Goal: Task Accomplishment & Management: Complete application form

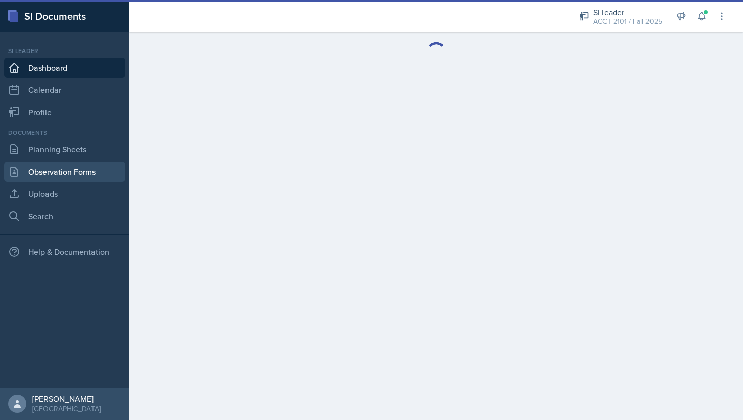
click at [93, 175] on link "Observation Forms" at bounding box center [64, 172] width 121 height 20
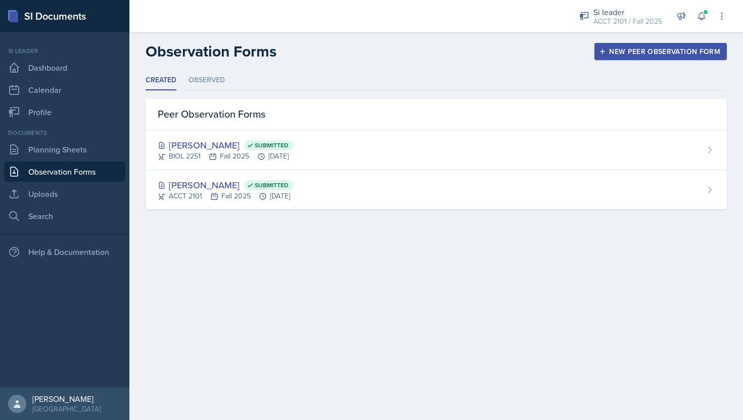
click at [652, 45] on button "New Peer Observation Form" at bounding box center [660, 51] width 132 height 17
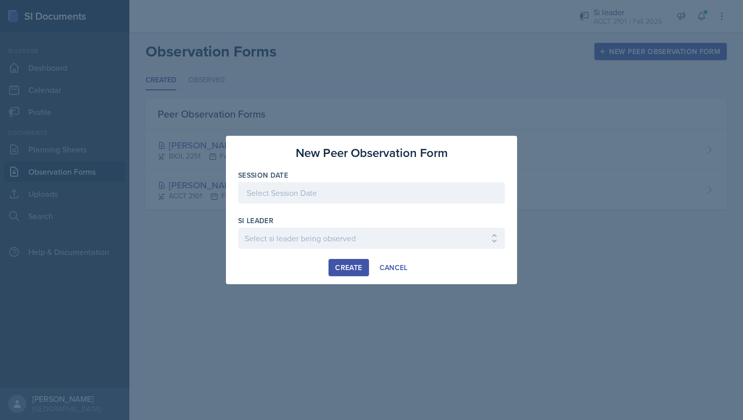
click at [406, 196] on div at bounding box center [371, 192] width 267 height 21
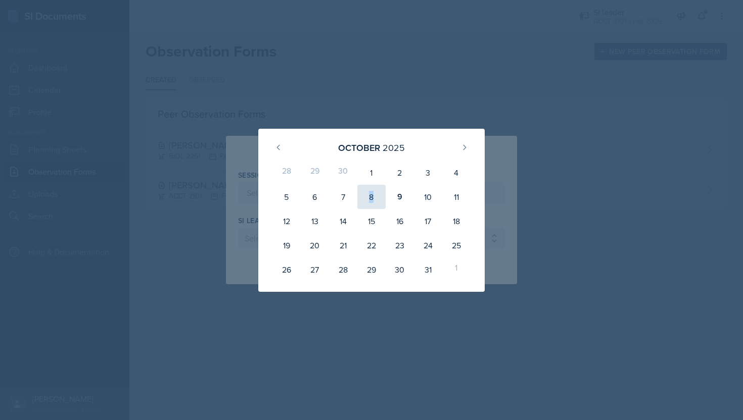
click at [375, 191] on div "8" at bounding box center [371, 197] width 28 height 24
type input "[DATE]"
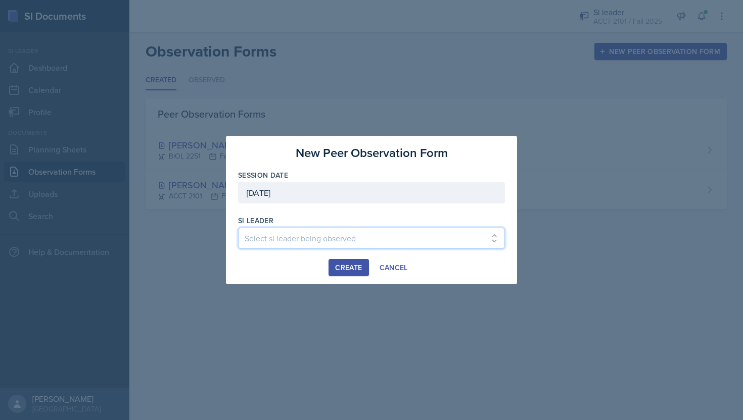
click at [352, 247] on select "Select si leader being observed [PERSON_NAME] / PSYC 2500 / The Phantoms of The…" at bounding box center [371, 238] width 267 height 21
select select "6dffd7ea-8e54-488c-a7a7-4110a68f9068"
click at [358, 262] on button "Create" at bounding box center [348, 267] width 40 height 17
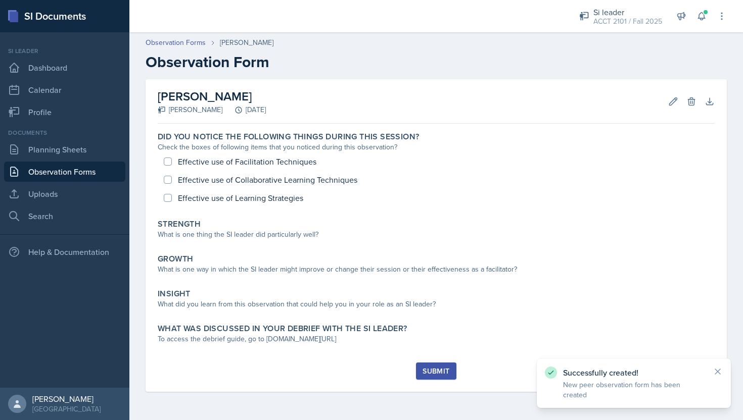
click at [113, 169] on link "Observation Forms" at bounding box center [64, 172] width 121 height 20
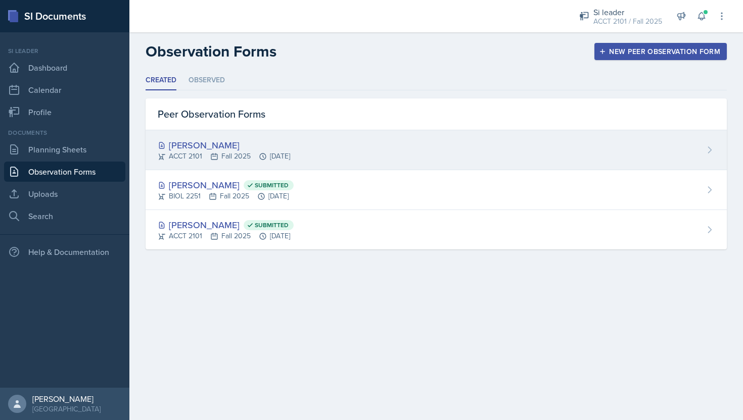
click at [711, 144] on div "[PERSON_NAME] ACCT 2101 Fall 2025 [DATE]" at bounding box center [436, 150] width 581 height 40
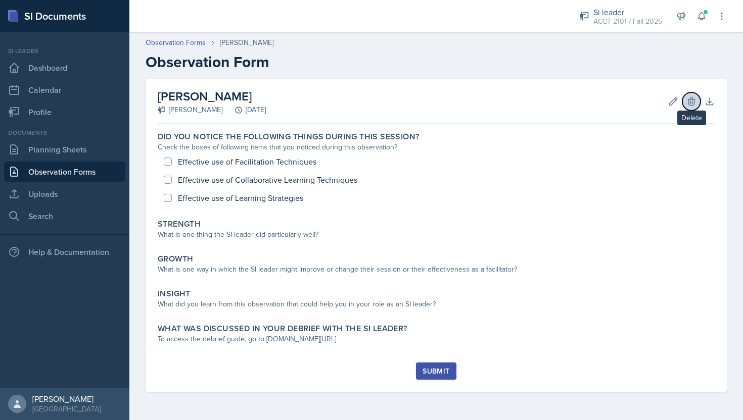
click at [692, 98] on icon at bounding box center [691, 102] width 7 height 8
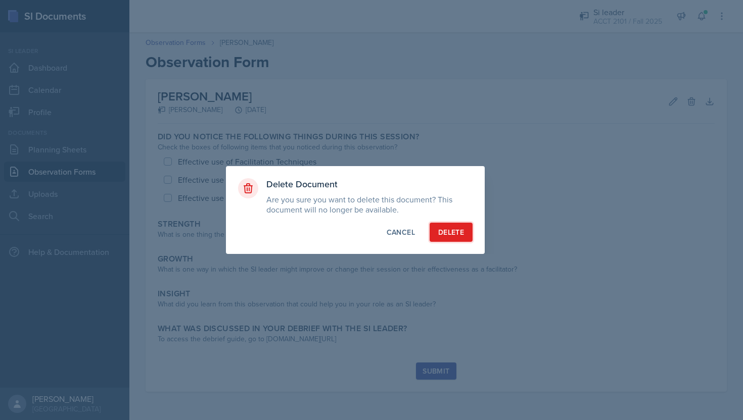
click at [459, 224] on button "Delete" at bounding box center [451, 232] width 43 height 19
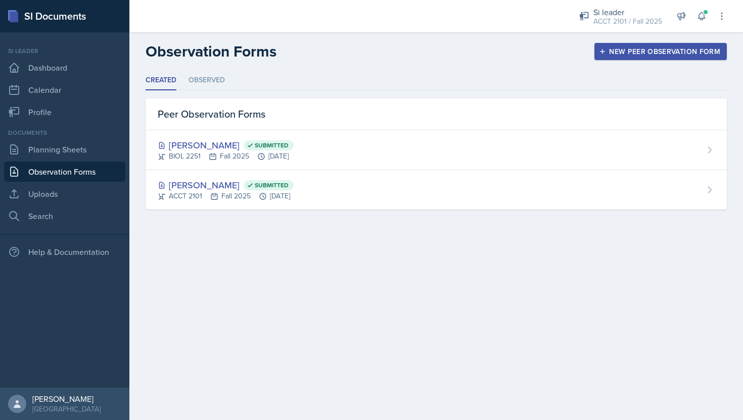
click at [629, 55] on div "New Peer Observation Form" at bounding box center [660, 52] width 119 height 8
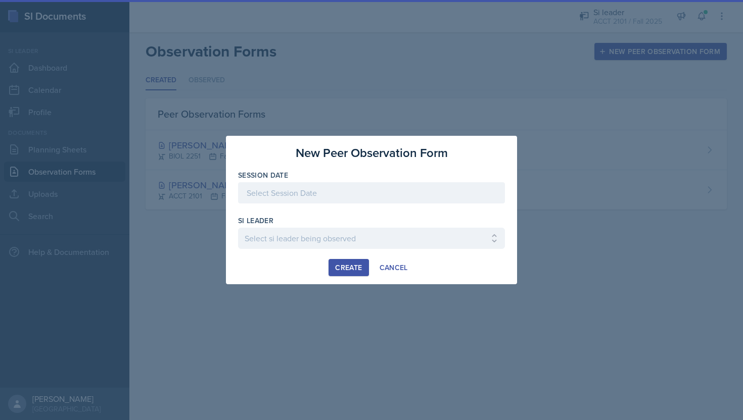
click at [368, 195] on div at bounding box center [371, 192] width 267 height 21
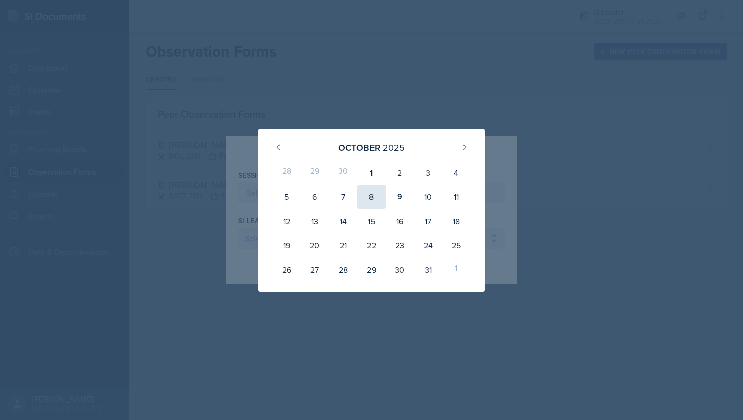
click at [374, 199] on div "8" at bounding box center [371, 197] width 28 height 24
type input "[DATE]"
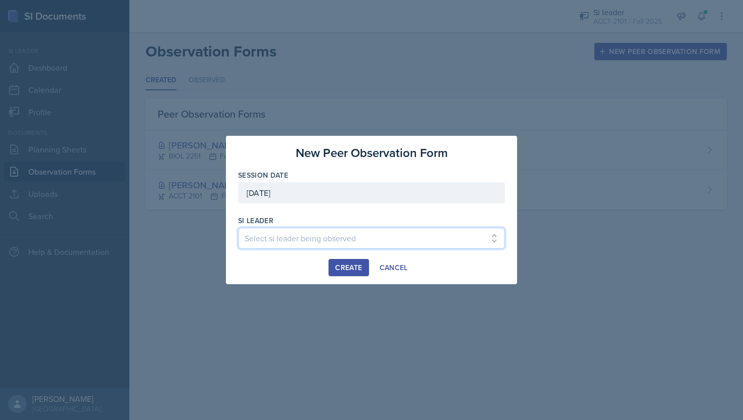
click at [333, 241] on select "Select si leader being observed [PERSON_NAME] / PSYC 2500 / The Phantoms of The…" at bounding box center [371, 238] width 267 height 21
select select "61f3d8c0-7c6b-467e-aa4c-dcdc9eabd6da"
click at [347, 272] on div "Create" at bounding box center [348, 268] width 27 height 8
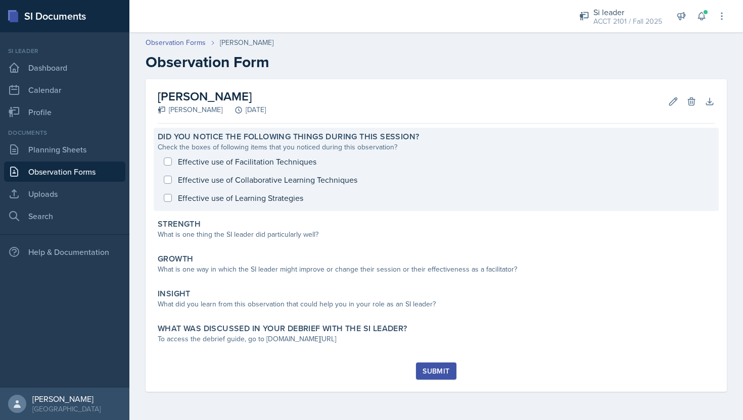
click at [307, 161] on div "Effective use of Facilitation Techniques Effective use of Collaborative Learnin…" at bounding box center [436, 180] width 557 height 55
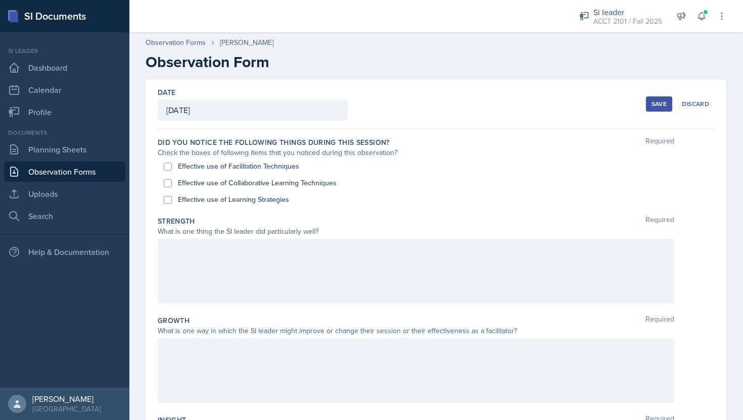
click at [286, 167] on label "Effective use of Facilitation Techniques" at bounding box center [238, 166] width 121 height 11
click at [172, 167] on input "Effective use of Facilitation Techniques" at bounding box center [168, 167] width 8 height 8
checkbox input "true"
click at [264, 199] on label "Effective use of Learning Strategies" at bounding box center [233, 200] width 111 height 11
click at [172, 199] on input "Effective use of Learning Strategies" at bounding box center [168, 200] width 8 height 8
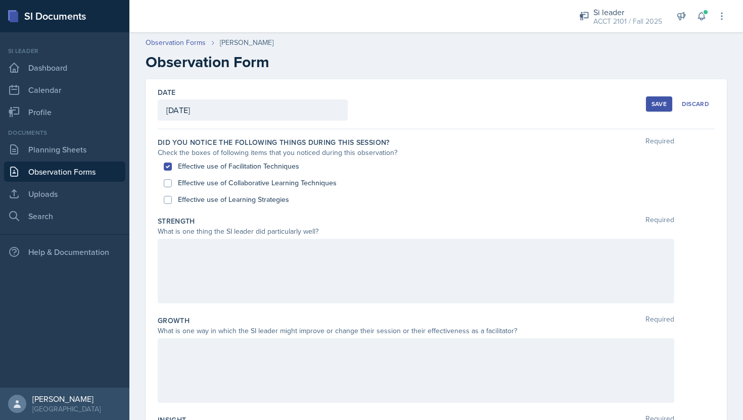
checkbox input "true"
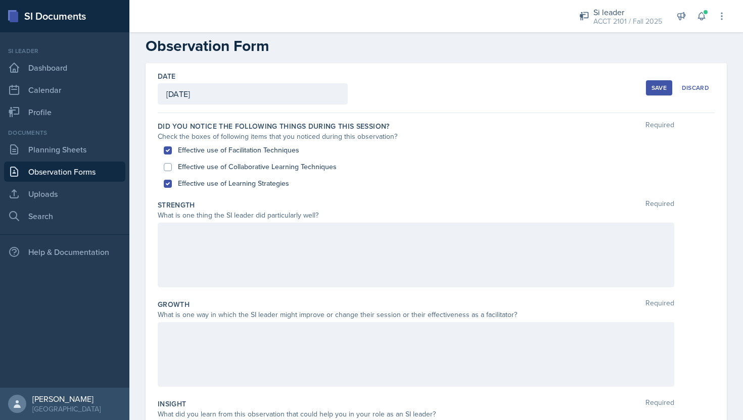
click at [279, 253] on div at bounding box center [416, 255] width 516 height 65
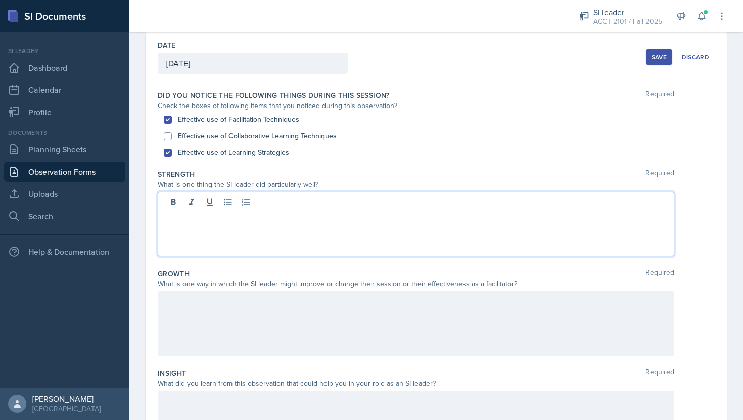
scroll to position [50, 0]
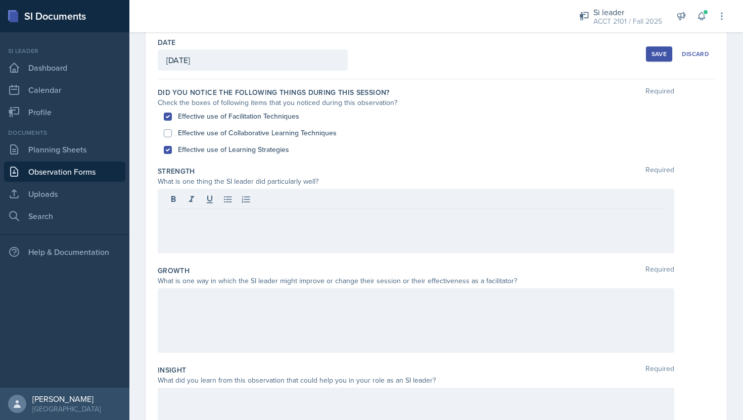
click at [276, 133] on label "Effective use of Collaborative Learning Techniques" at bounding box center [257, 133] width 159 height 11
click at [172, 133] on input "Effective use of Collaborative Learning Techniques" at bounding box center [168, 133] width 8 height 8
checkbox input "true"
click at [252, 222] on div at bounding box center [416, 221] width 516 height 65
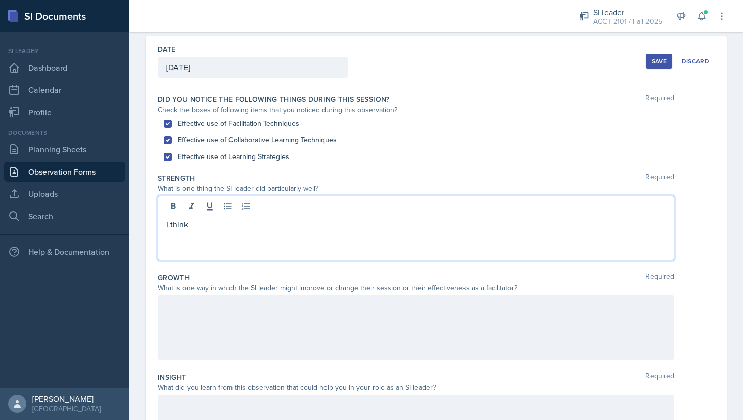
scroll to position [44, 0]
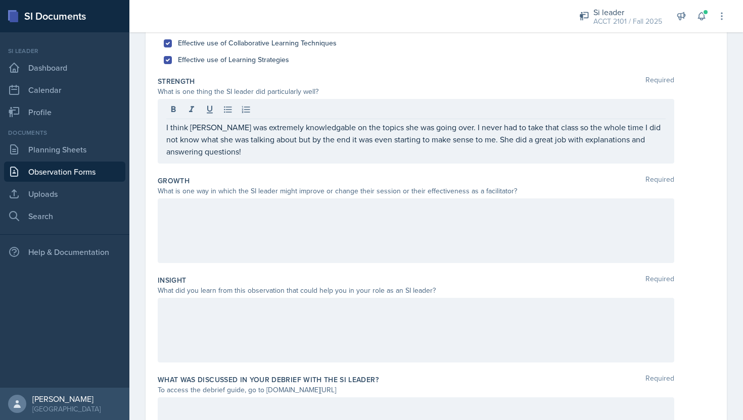
click at [315, 234] on div at bounding box center [416, 231] width 516 height 65
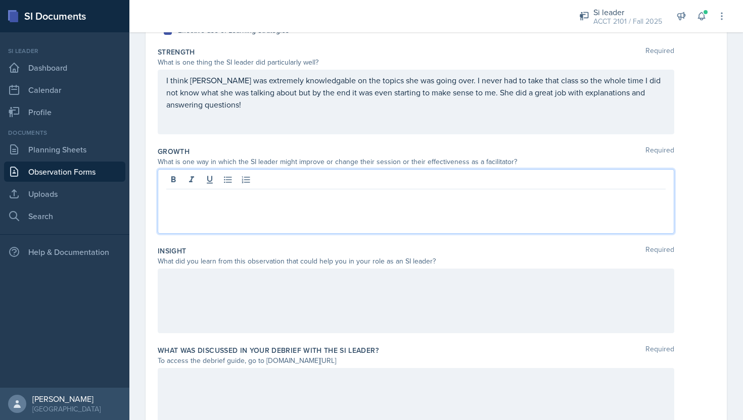
scroll to position [177, 0]
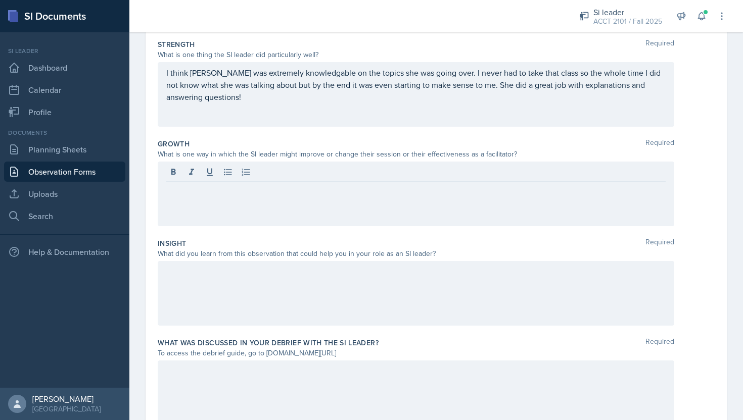
click at [325, 212] on div at bounding box center [416, 194] width 516 height 65
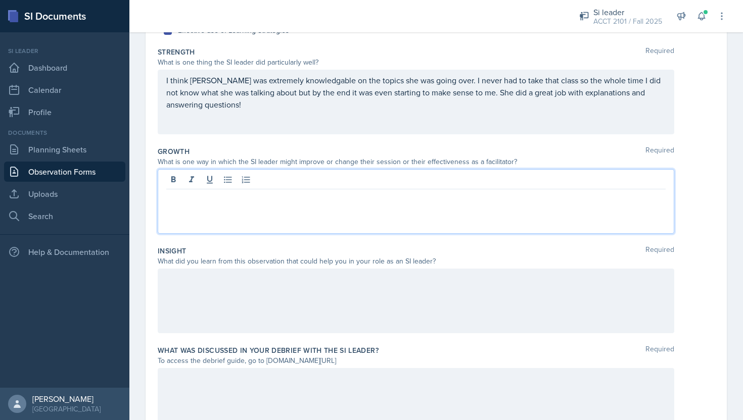
scroll to position [167, 0]
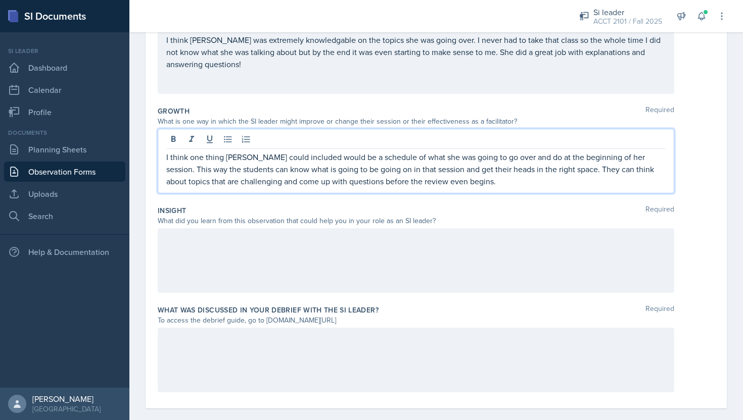
click at [478, 244] on p at bounding box center [415, 239] width 499 height 12
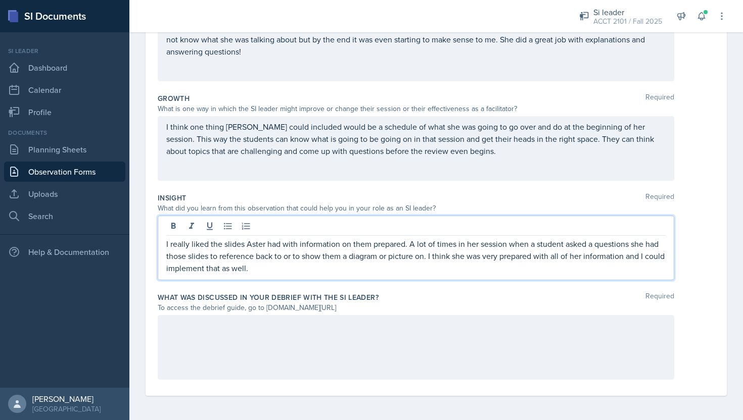
click at [492, 336] on div at bounding box center [416, 347] width 516 height 65
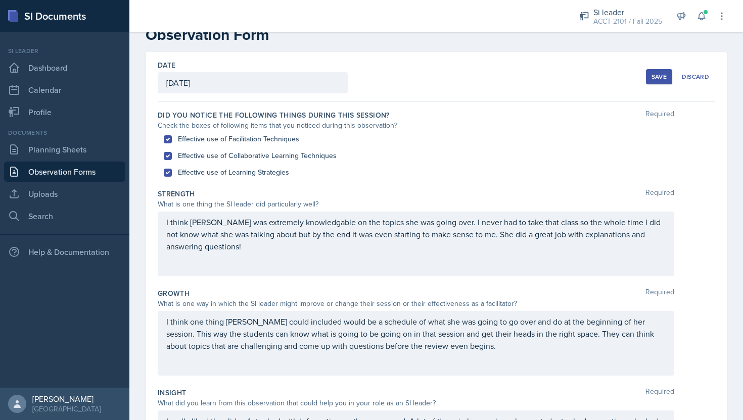
scroll to position [0, 0]
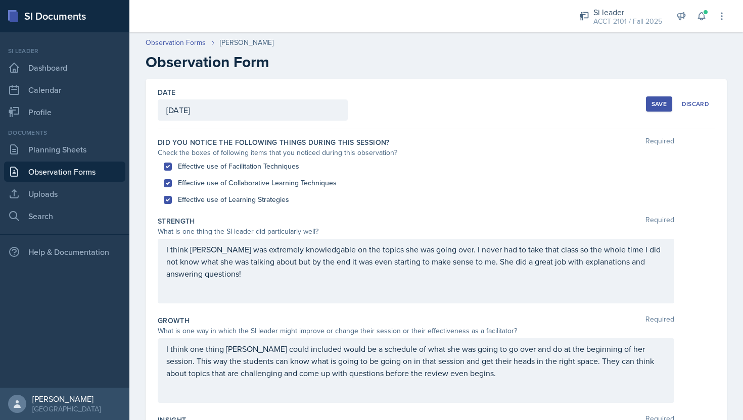
click at [662, 108] on button "Save" at bounding box center [659, 104] width 26 height 15
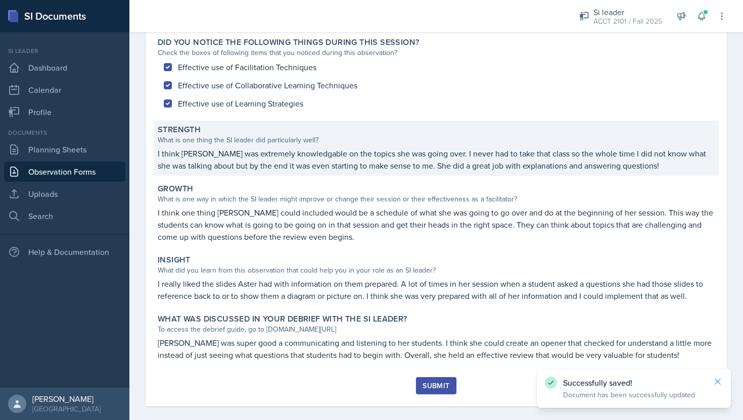
scroll to position [105, 0]
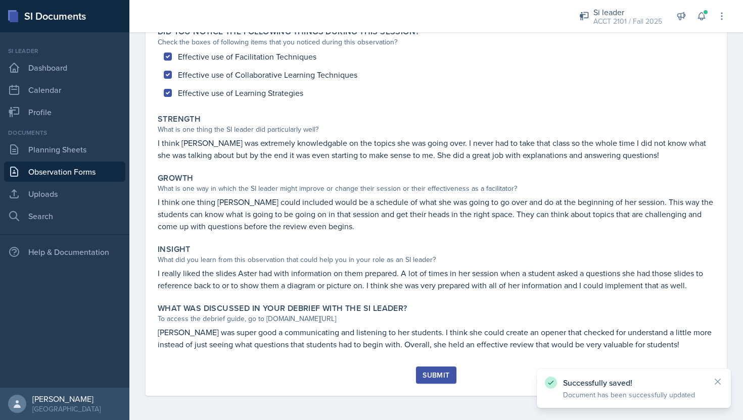
click at [430, 374] on div "Submit" at bounding box center [435, 375] width 27 height 8
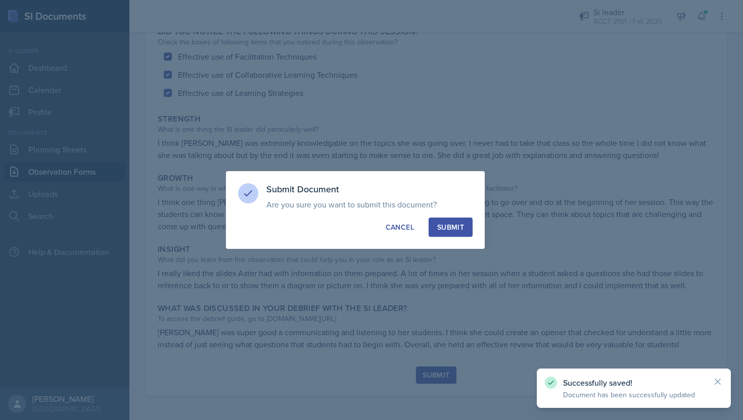
click at [443, 221] on button "Submit" at bounding box center [451, 227] width 44 height 19
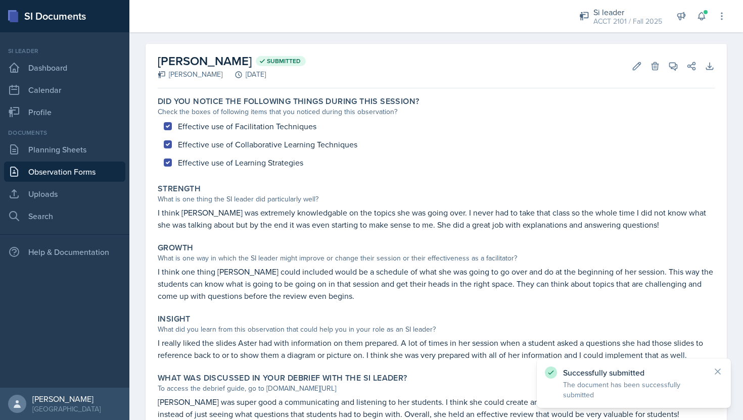
scroll to position [0, 0]
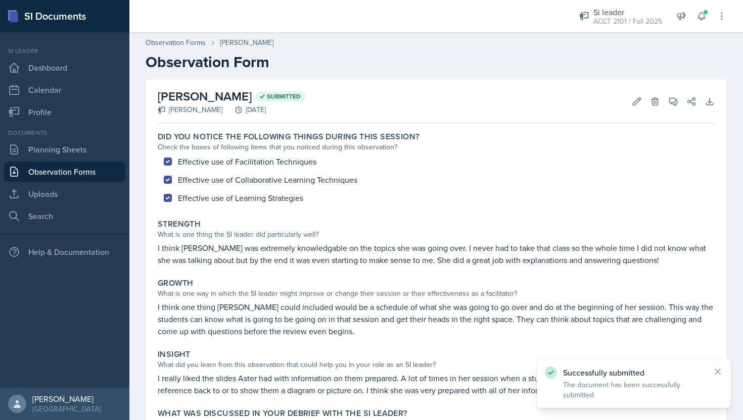
click at [84, 139] on div "Documents Planning Sheets Observation Forms Uploads Search" at bounding box center [64, 177] width 121 height 98
click at [78, 147] on link "Planning Sheets" at bounding box center [64, 149] width 121 height 20
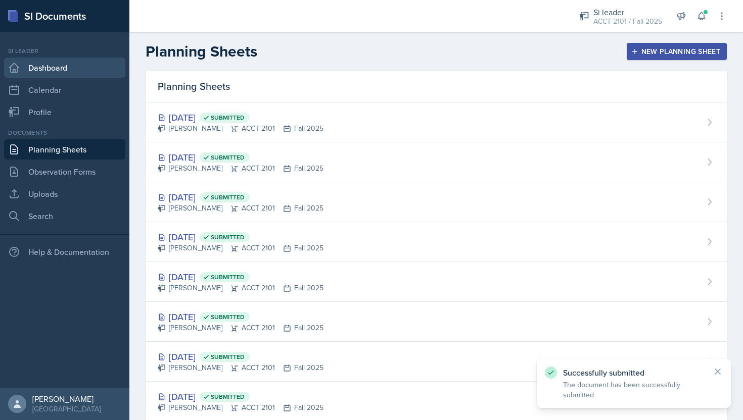
click at [78, 63] on link "Dashboard" at bounding box center [64, 68] width 121 height 20
